Goal: Task Accomplishment & Management: Use online tool/utility

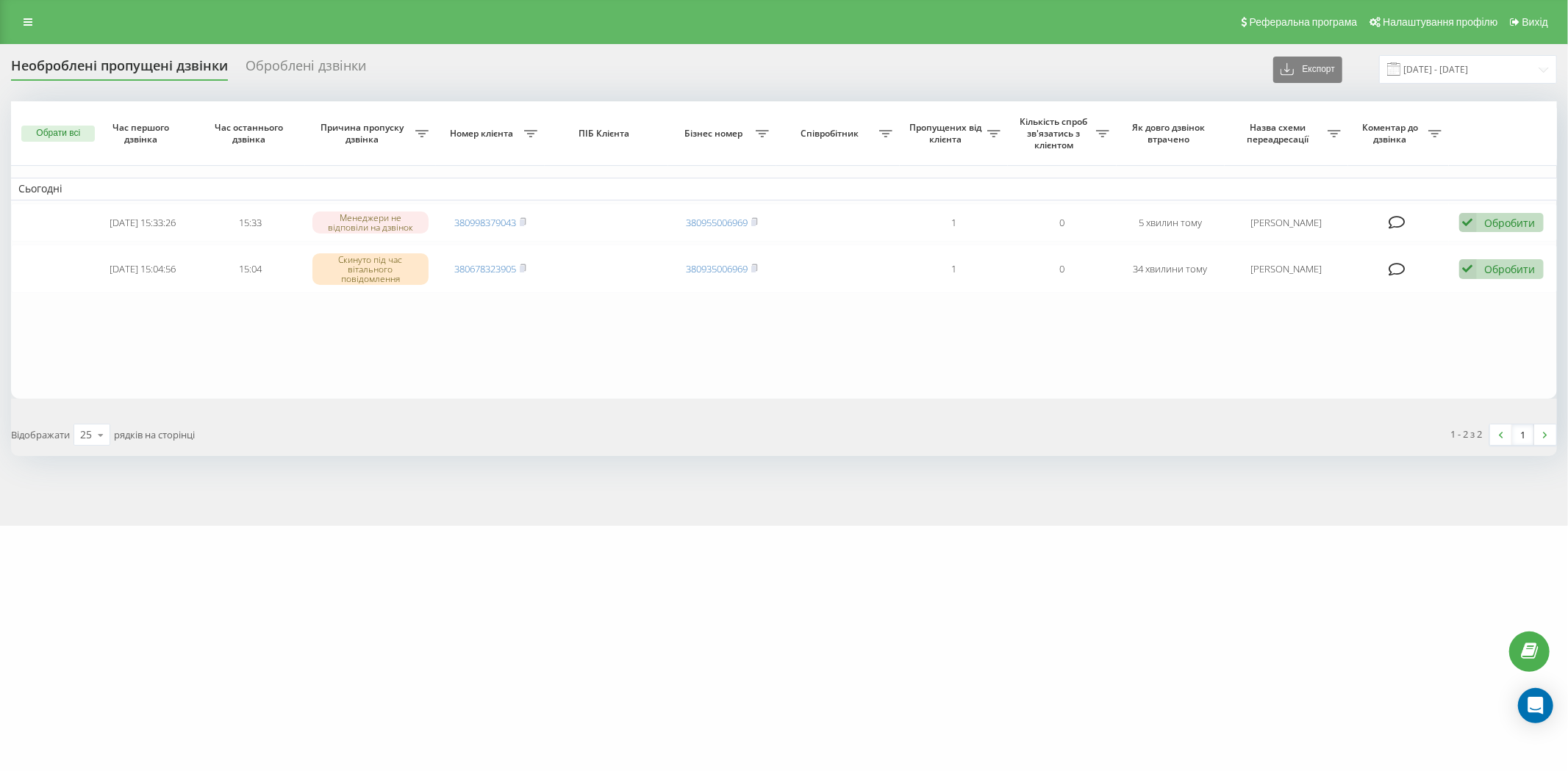
click at [353, 556] on div "sklofar.ua Проекти sklofar.ua Дашборд Центр звернень Журнал дзвінків Журнал пов…" at bounding box center [784, 385] width 1568 height 771
click at [468, 350] on table "Сьогодні 2025-09-20 15:33:26 15:33 Менеджери не відповіли на дзвінок 3809983790…" at bounding box center [783, 250] width 1545 height 297
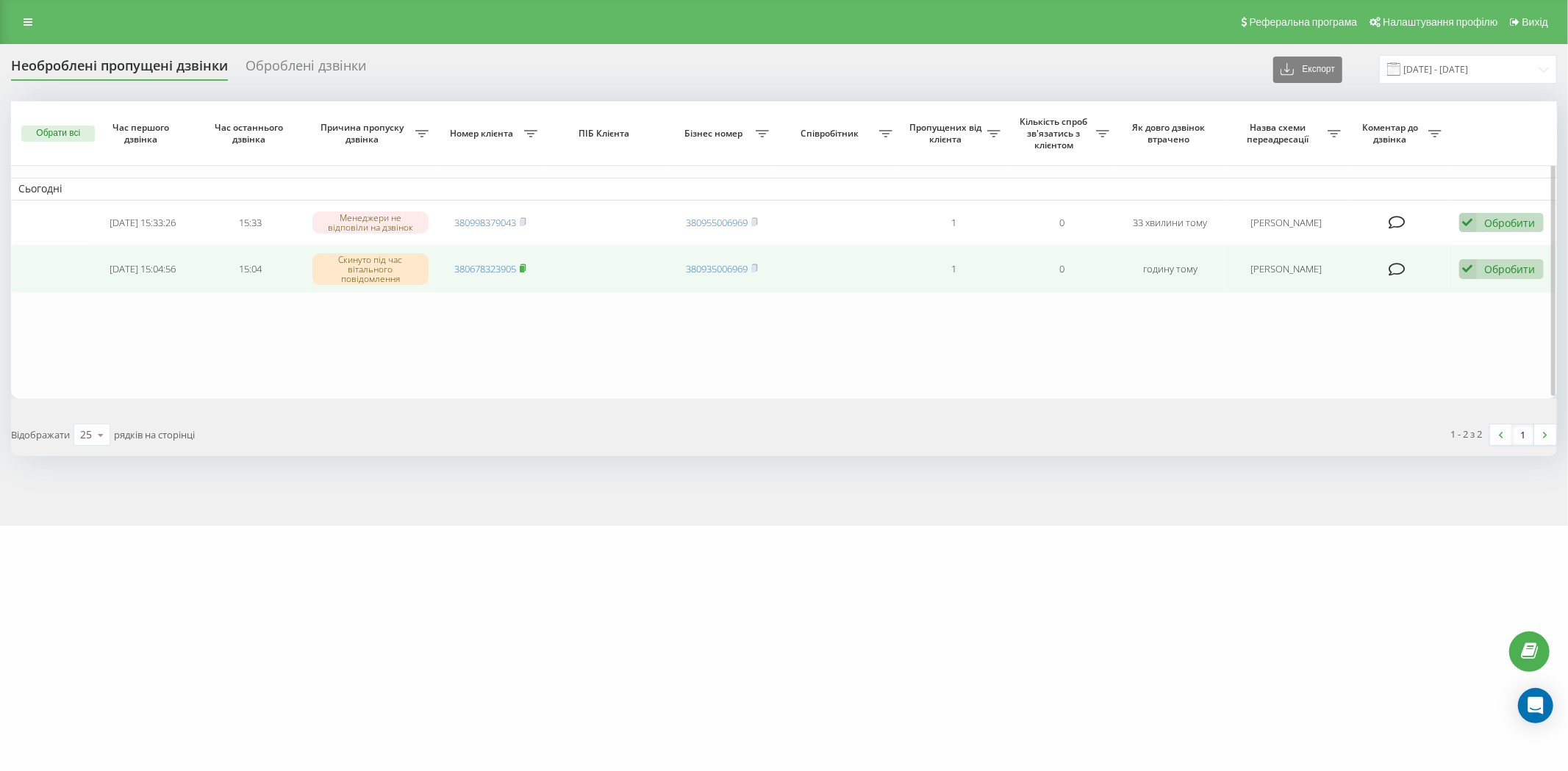
click at [524, 266] on rect at bounding box center [522, 269] width 4 height 7
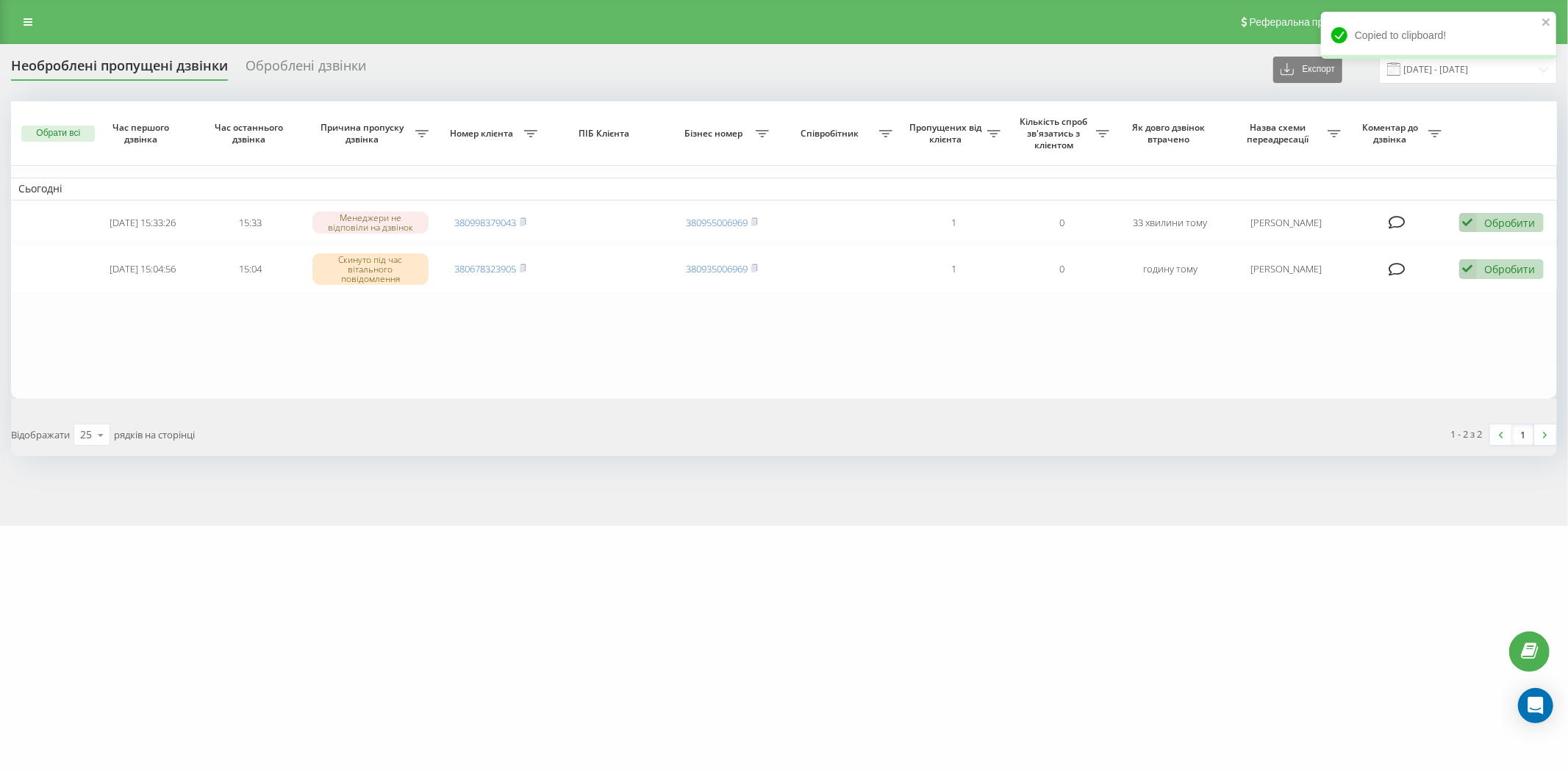
click at [412, 420] on div "Відображати 25 10 25 50 100 рядків на сторінці" at bounding box center [392, 434] width 783 height 43
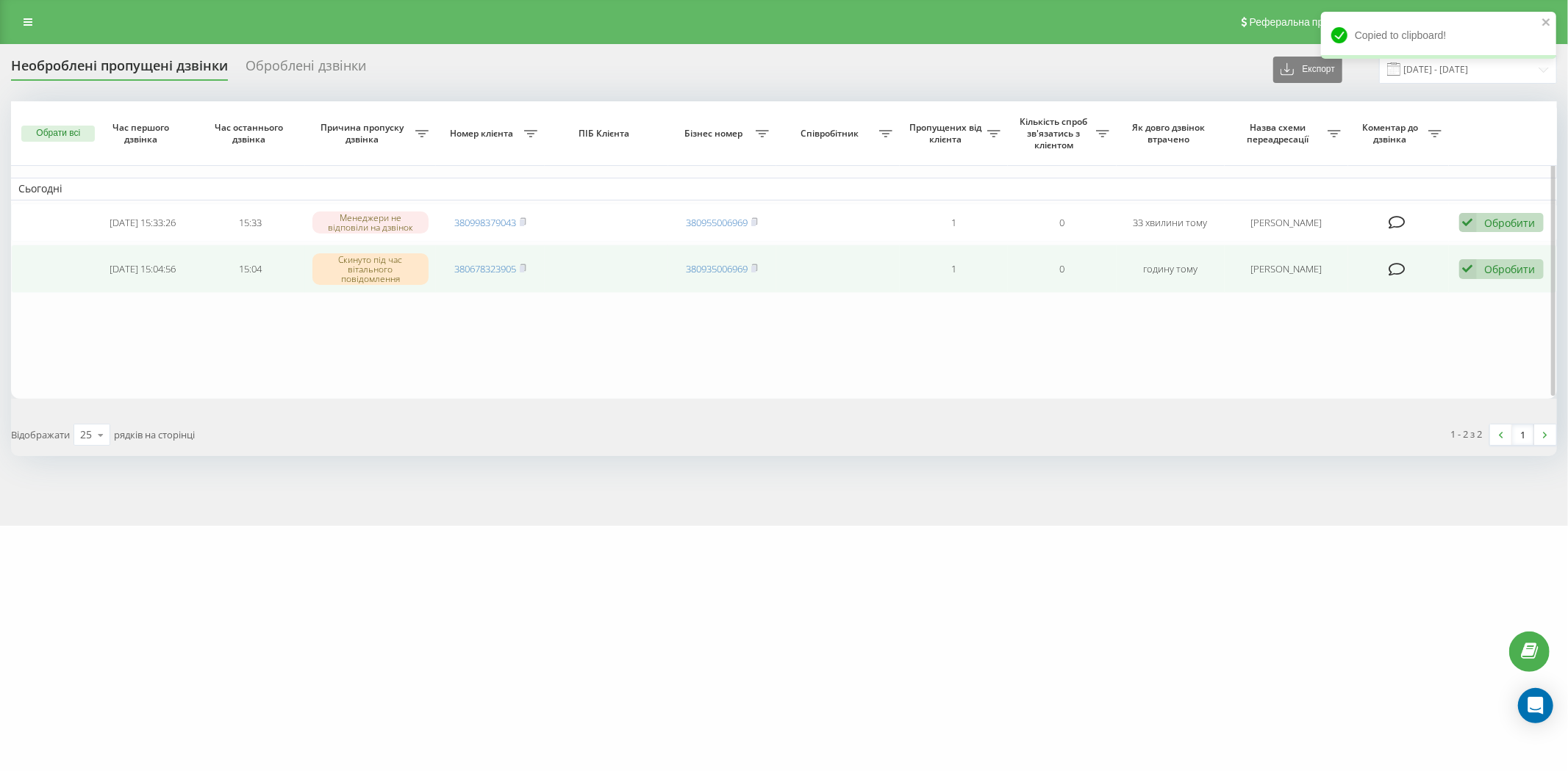
click at [1484, 271] on div "Обробити" at bounding box center [1509, 269] width 51 height 14
click at [1440, 323] on span "Зв'язався з клієнтом за допомогою іншого каналу" at bounding box center [1405, 319] width 252 height 14
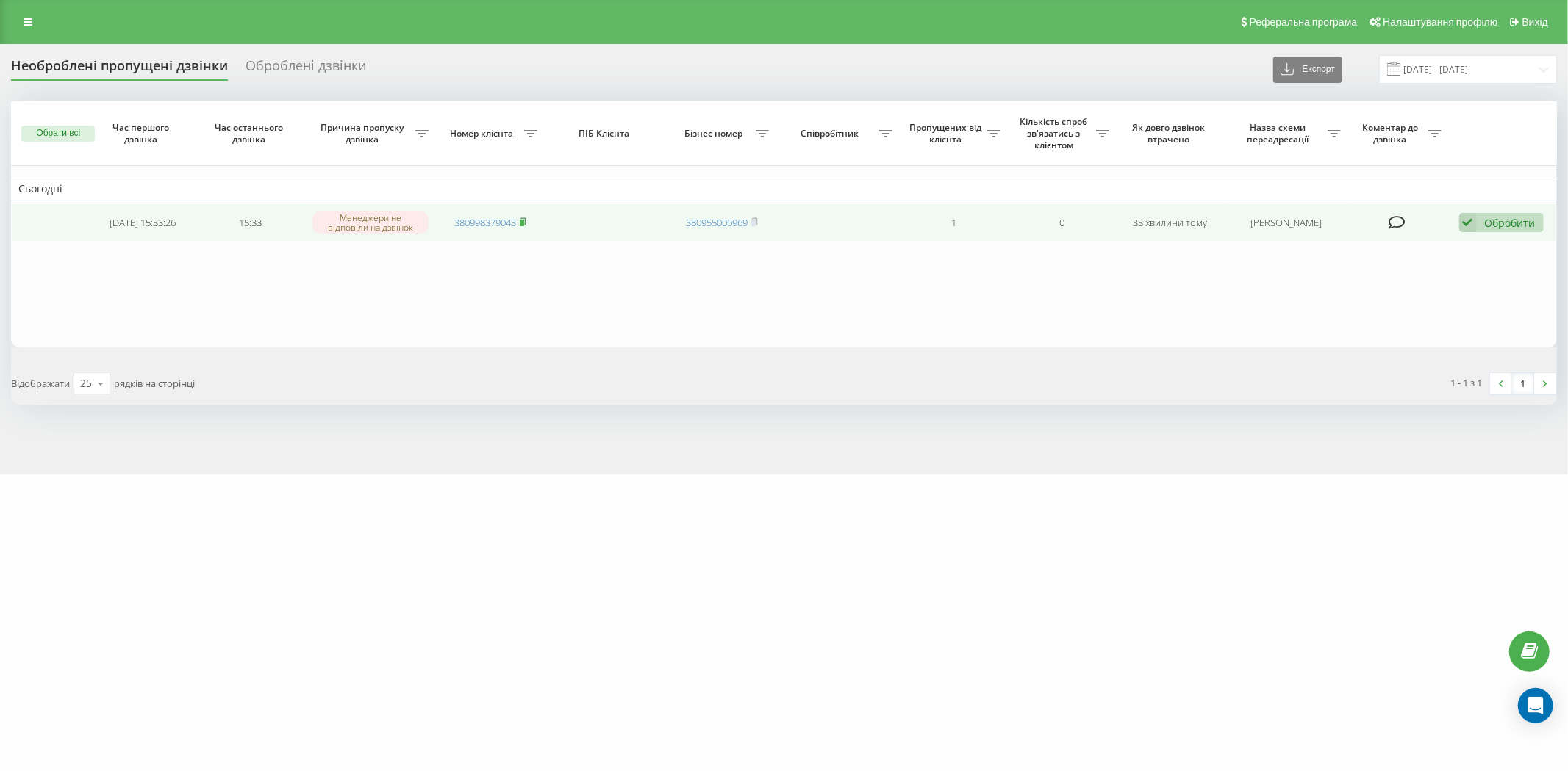
click at [523, 221] on rect at bounding box center [522, 223] width 4 height 7
